Goal: Transaction & Acquisition: Purchase product/service

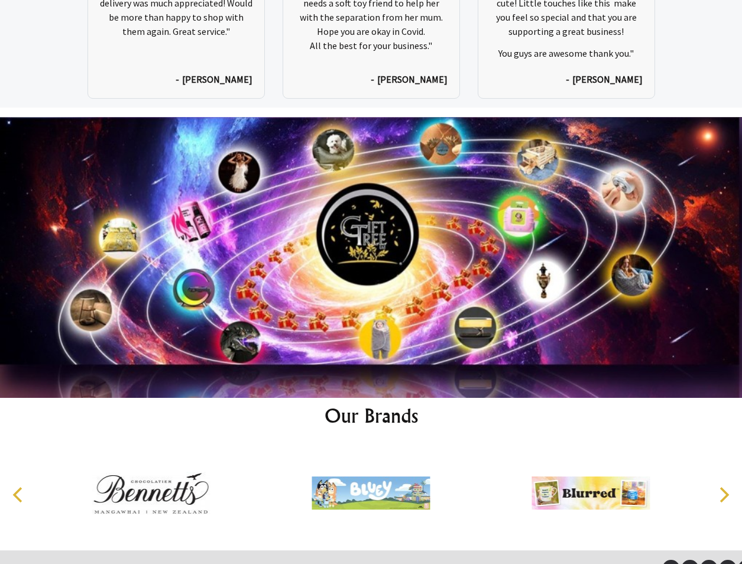
scroll to position [5833, 0]
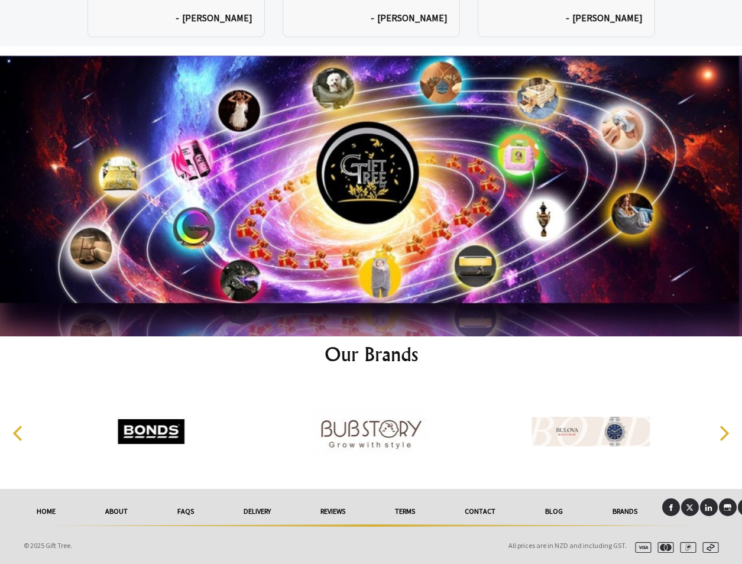
click at [410, 514] on link "Terms" at bounding box center [405, 512] width 70 height 26
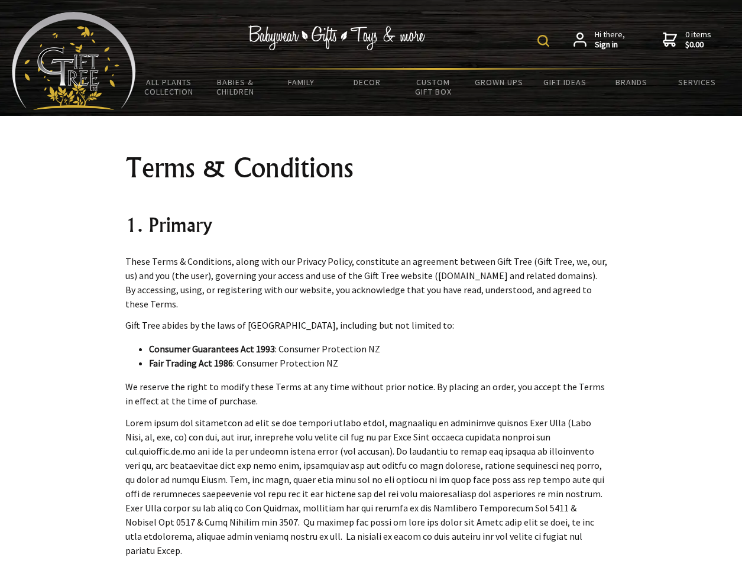
click at [545, 35] on img at bounding box center [544, 41] width 12 height 12
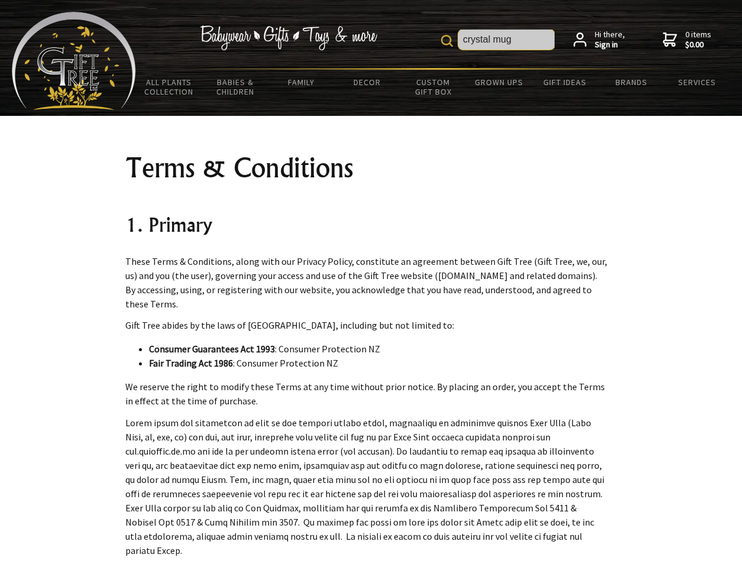
type input "crystal mug"
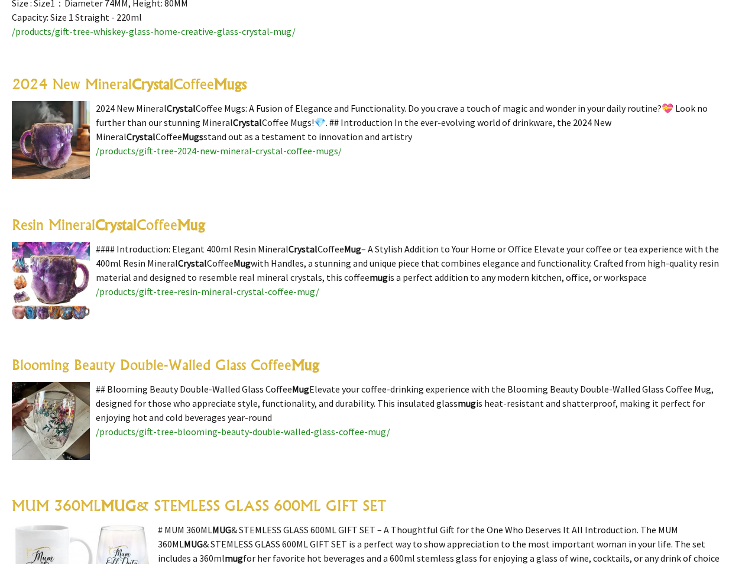
scroll to position [463, 0]
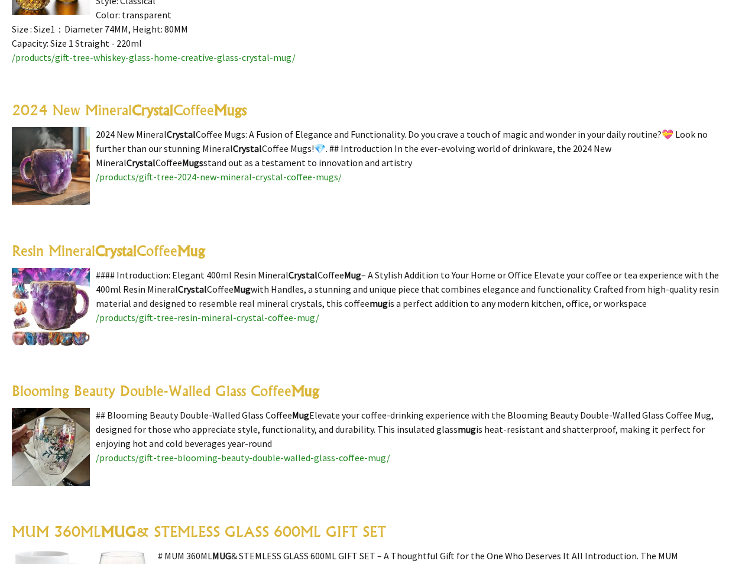
click at [141, 109] on highlight "Crystal" at bounding box center [152, 110] width 41 height 18
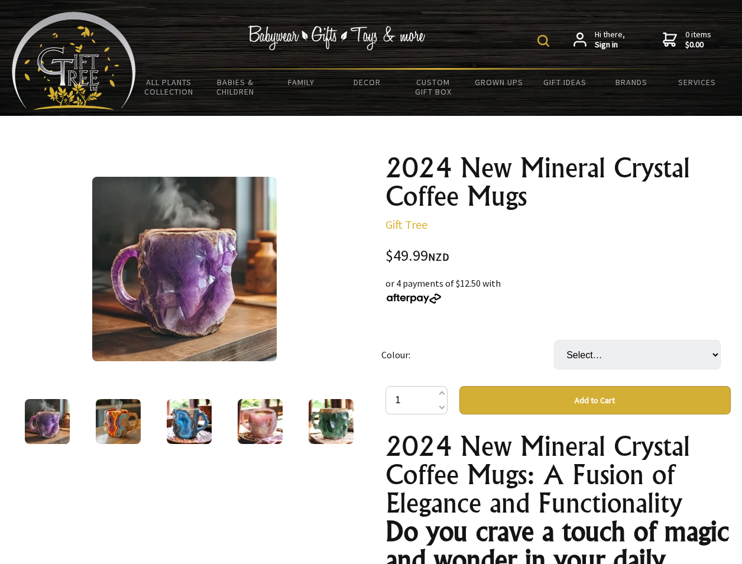
click at [122, 415] on img at bounding box center [118, 421] width 45 height 45
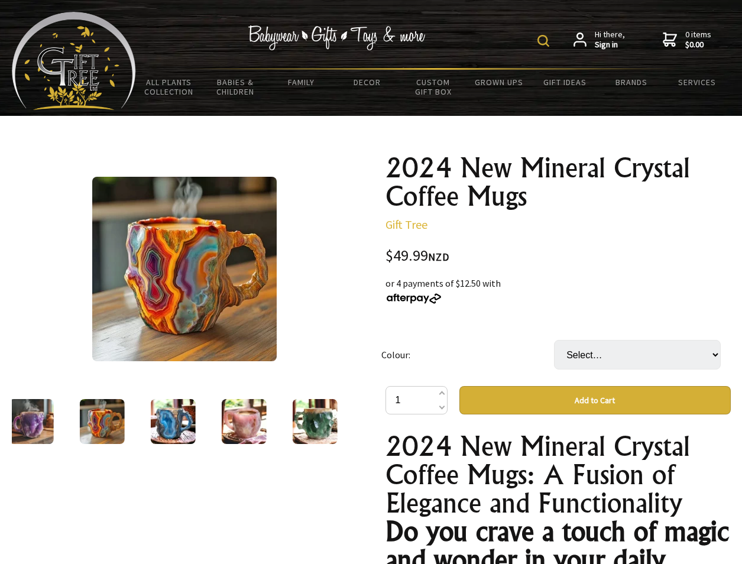
click at [160, 417] on img at bounding box center [172, 421] width 45 height 45
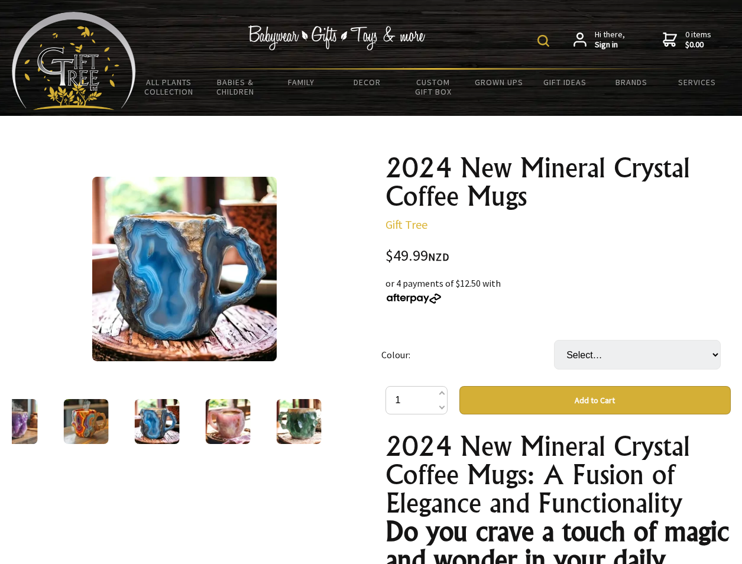
click at [209, 429] on img at bounding box center [227, 421] width 45 height 45
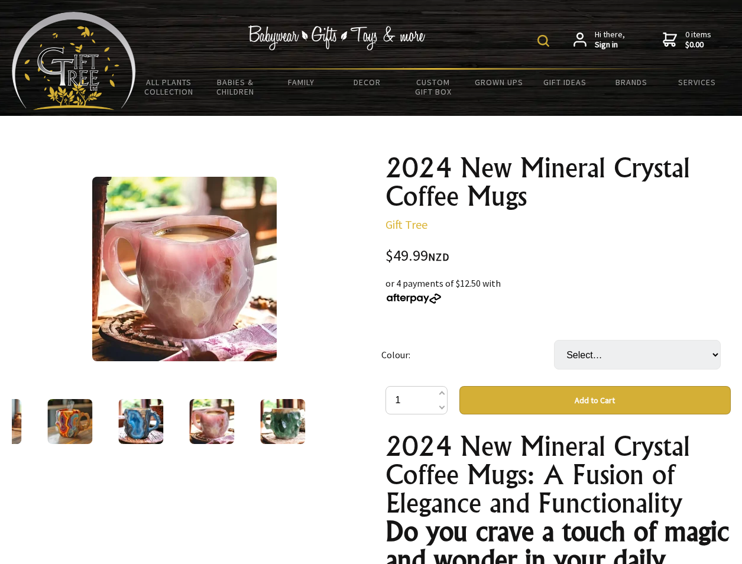
click at [271, 429] on img at bounding box center [282, 421] width 45 height 45
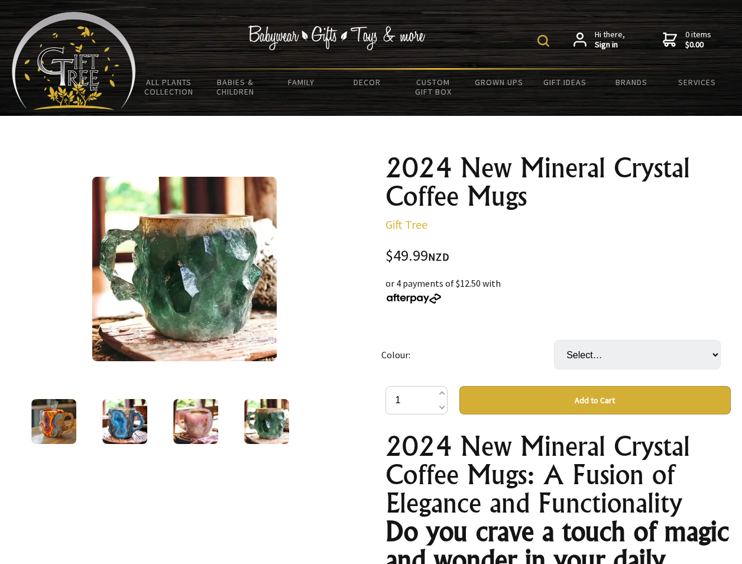
click at [206, 424] on img at bounding box center [195, 421] width 45 height 45
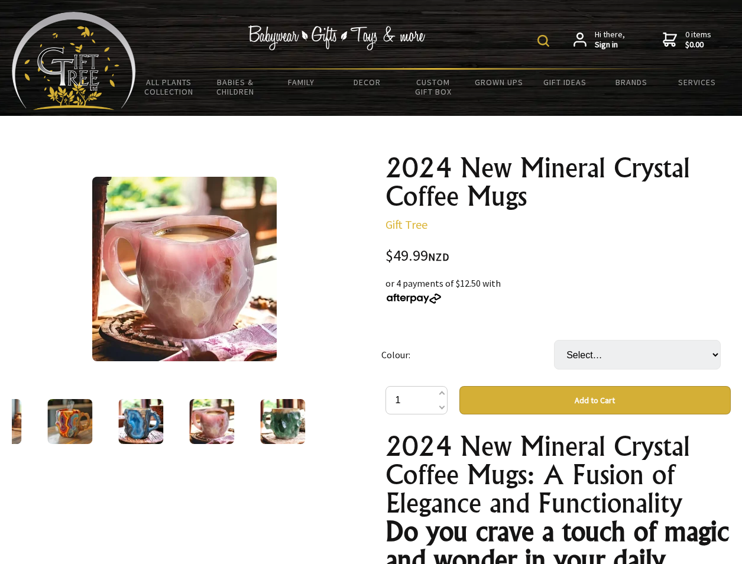
click at [140, 413] on img at bounding box center [140, 421] width 45 height 45
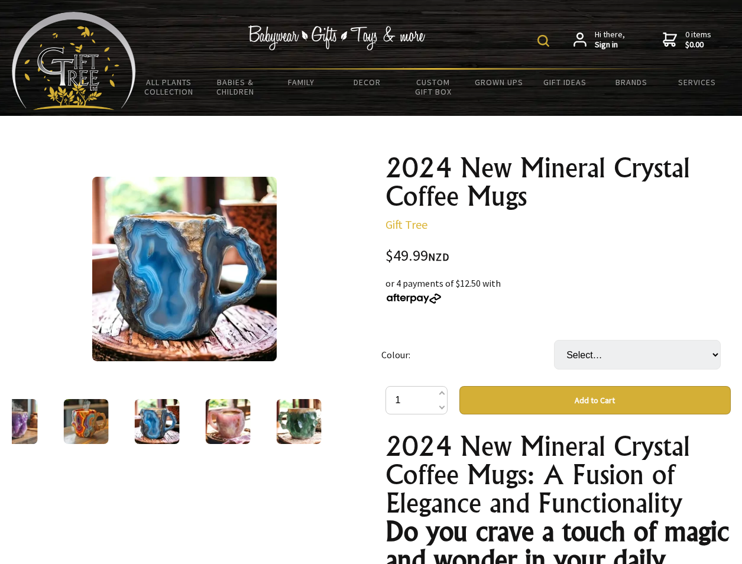
drag, startPoint x: 97, startPoint y: 413, endPoint x: 108, endPoint y: 414, distance: 11.3
click at [108, 414] on img at bounding box center [85, 421] width 45 height 45
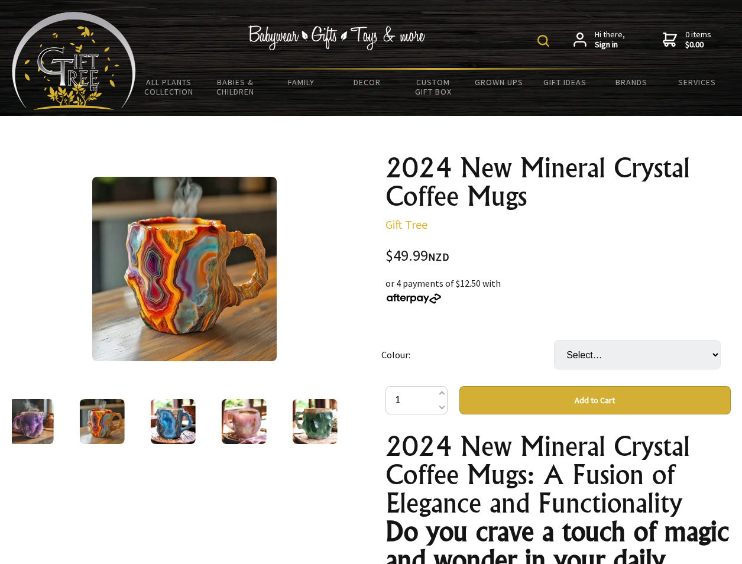
click at [33, 415] on img at bounding box center [30, 421] width 45 height 45
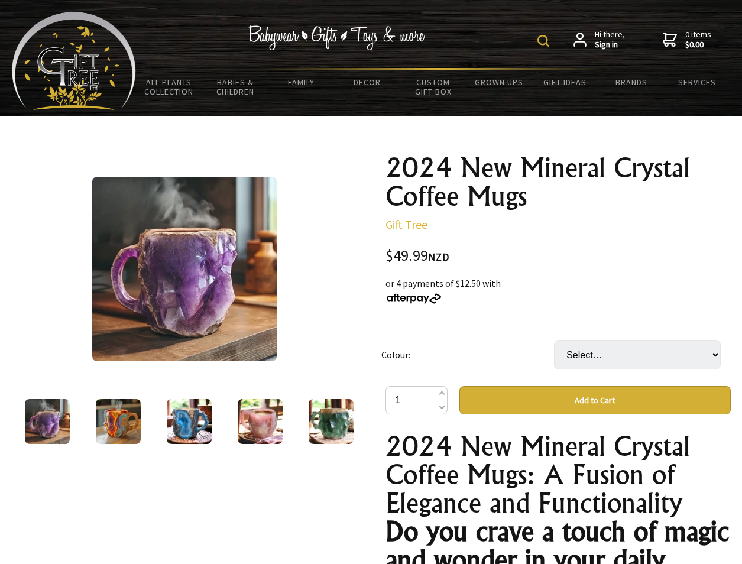
click at [269, 421] on img at bounding box center [260, 421] width 45 height 45
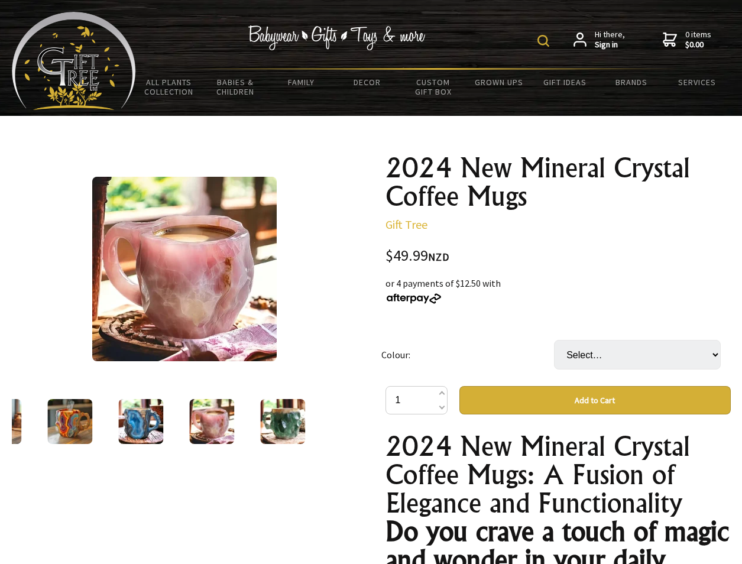
click at [132, 427] on img at bounding box center [140, 421] width 45 height 45
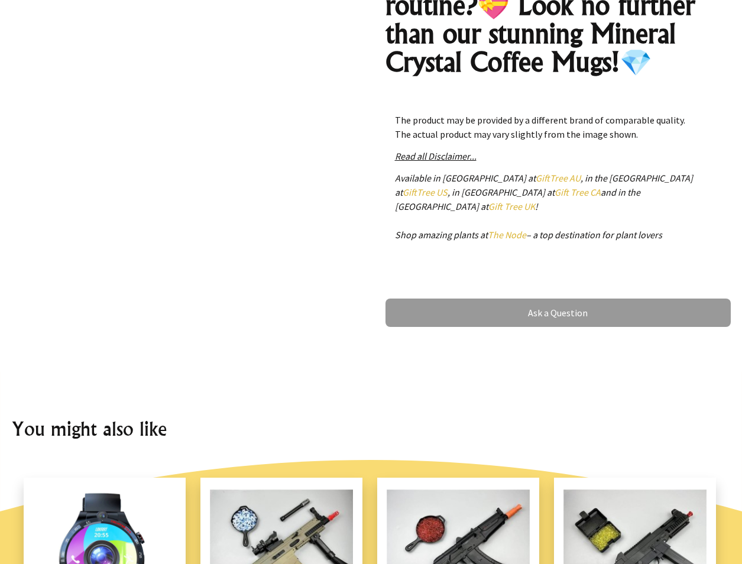
scroll to position [581, 0]
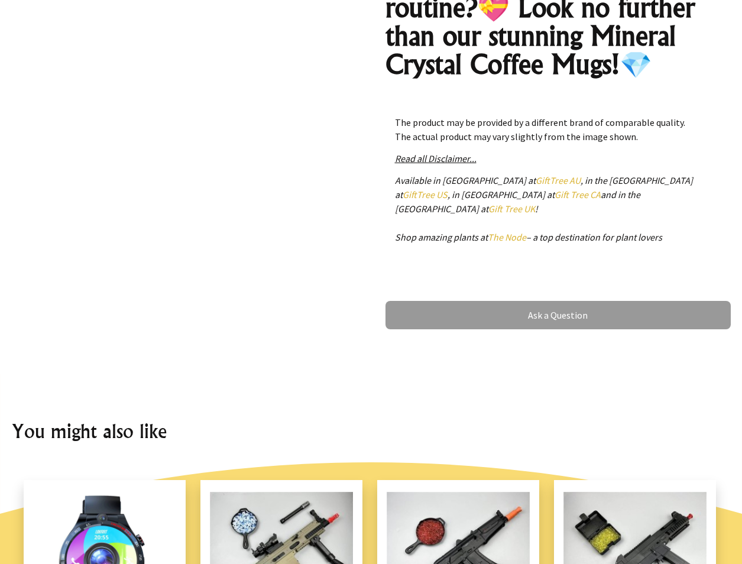
click at [461, 163] on em "Read all Disclaimer..." at bounding box center [436, 159] width 82 height 12
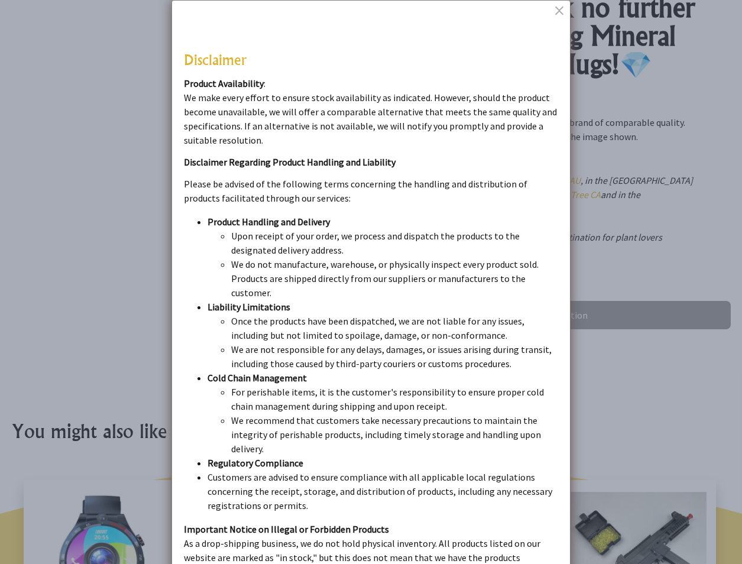
click at [561, 11] on dialogboxclose at bounding box center [561, 10] width 14 height 14
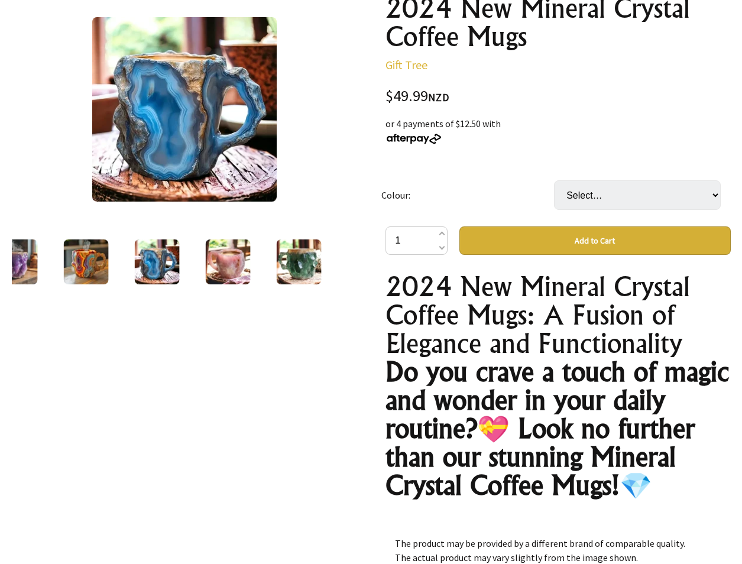
scroll to position [60, 0]
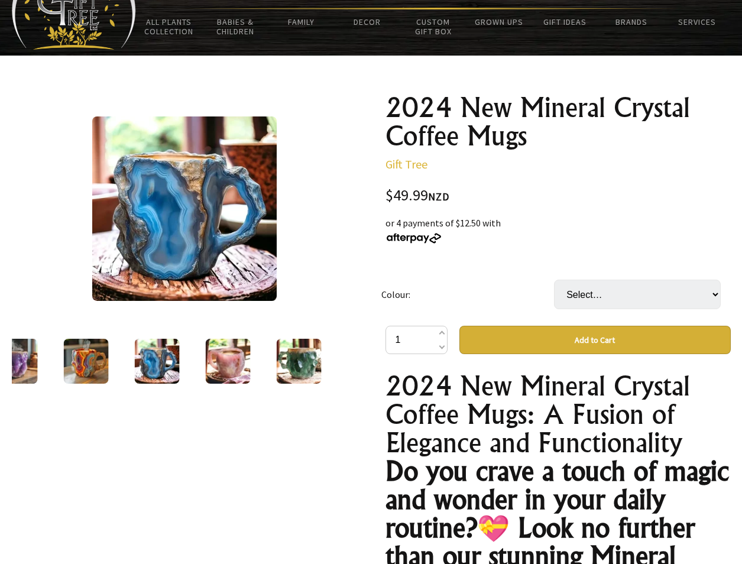
click at [243, 357] on img at bounding box center [227, 361] width 45 height 45
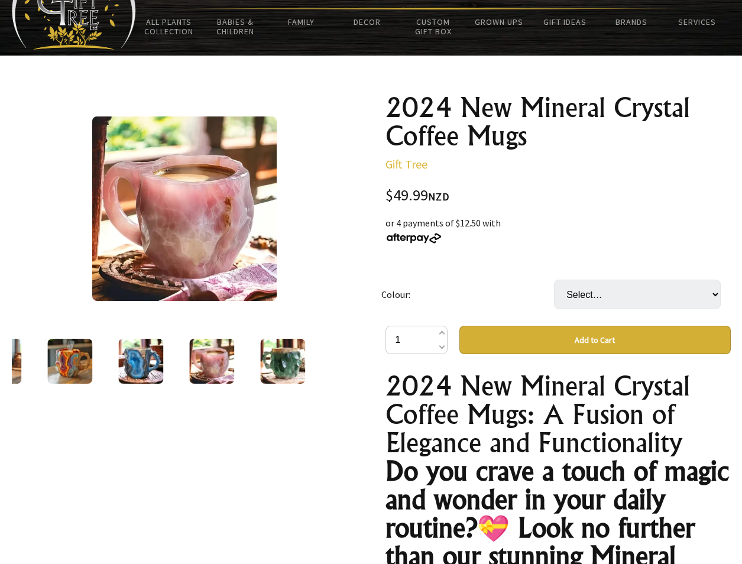
click at [138, 348] on img at bounding box center [140, 361] width 45 height 45
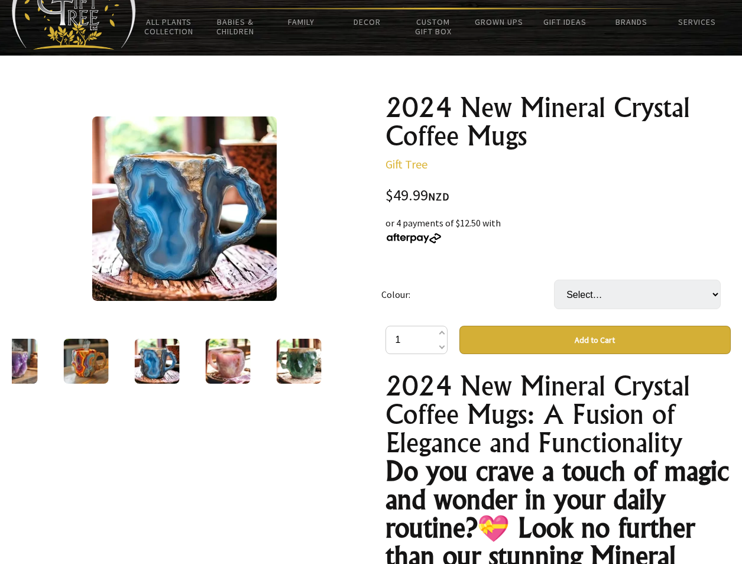
click at [608, 169] on p "Gift Tree" at bounding box center [558, 164] width 345 height 14
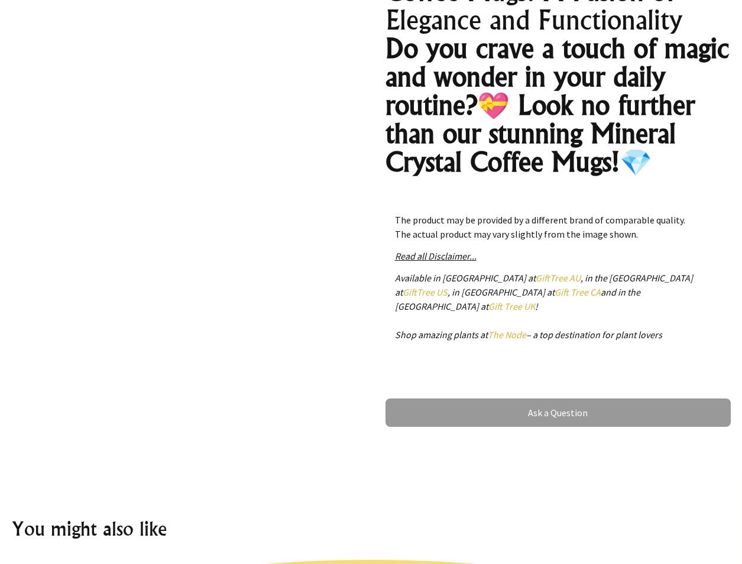
scroll to position [507, 0]
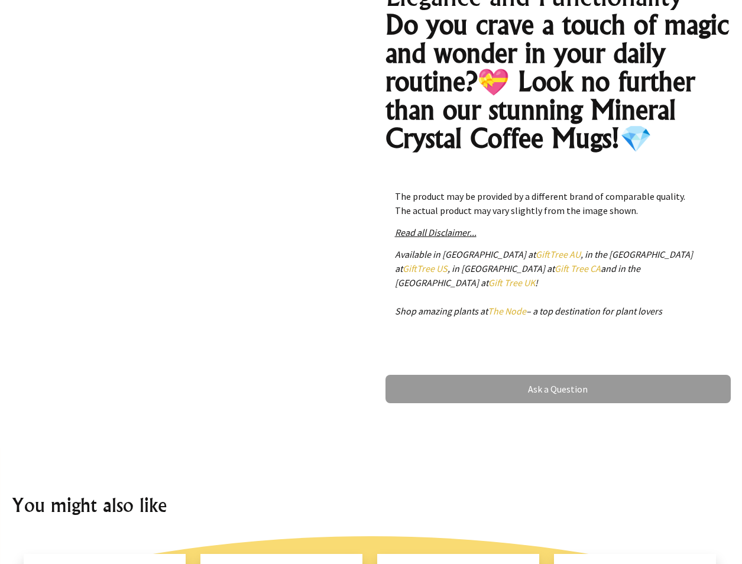
drag, startPoint x: 650, startPoint y: 212, endPoint x: 390, endPoint y: 193, distance: 260.3
click at [390, 193] on div "The product may be provided by a different brand of comparable quality. The act…" at bounding box center [558, 258] width 345 height 157
copy p "The product may be provided by a different brand of comparable quality. The act…"
click at [642, 93] on strong "Do you crave a touch of magic and wonder in your daily routine?💝 Look no furthe…" at bounding box center [558, 81] width 344 height 146
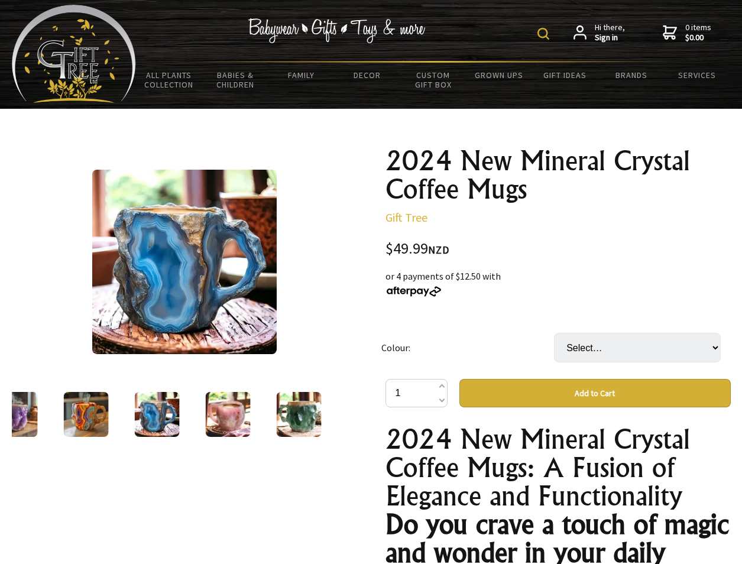
scroll to position [9, 0]
